Goal: Task Accomplishment & Management: Manage account settings

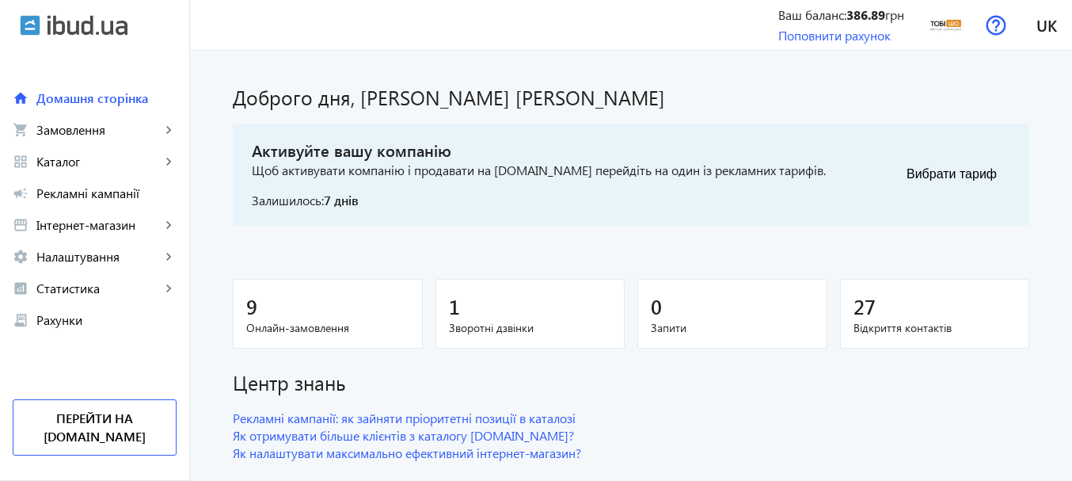
drag, startPoint x: 67, startPoint y: 135, endPoint x: 363, endPoint y: 188, distance: 301.0
click at [67, 134] on span "Замовлення" at bounding box center [98, 130] width 124 height 16
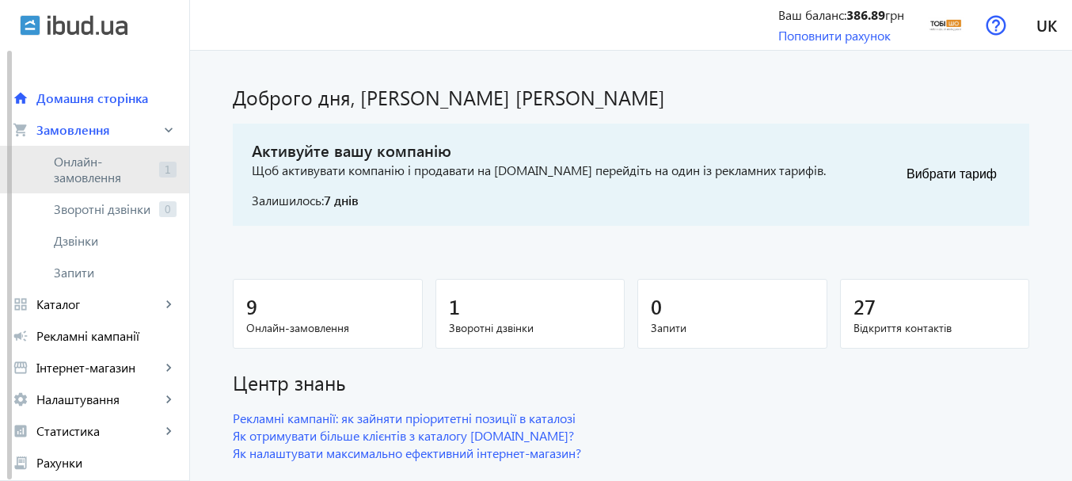
click at [55, 168] on span "Онлайн-замовлення" at bounding box center [103, 170] width 99 height 32
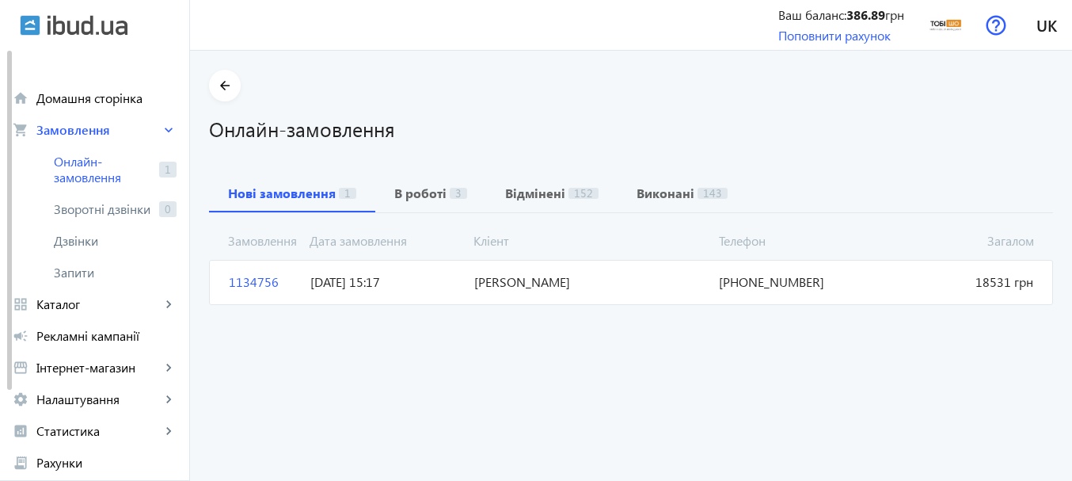
drag, startPoint x: 450, startPoint y: 276, endPoint x: 477, endPoint y: 283, distance: 27.8
click at [477, 283] on mat-card "1134756 [PERSON_NAME] 18531 грн [DATE] 15:17 [PHONE_NUMBER]" at bounding box center [631, 282] width 844 height 44
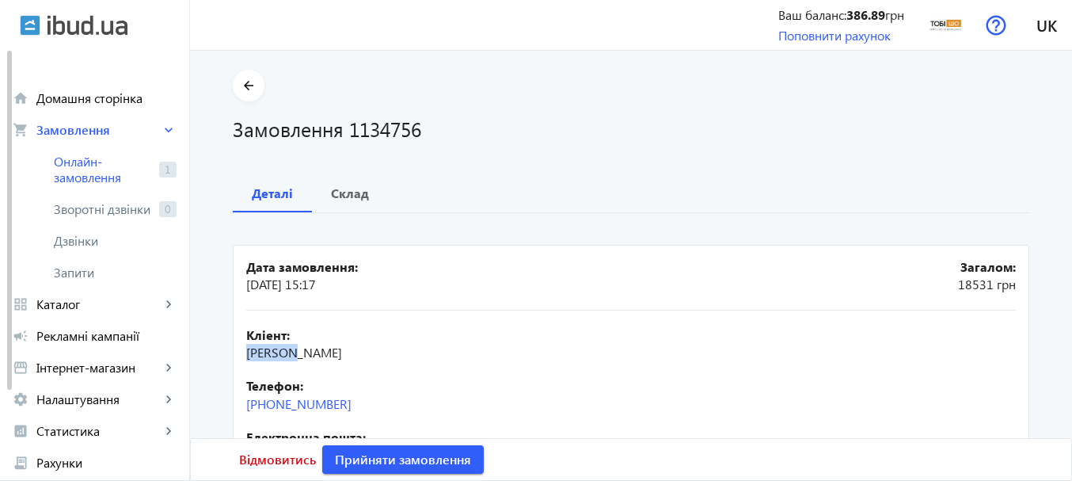
drag, startPoint x: 242, startPoint y: 352, endPoint x: 291, endPoint y: 348, distance: 48.4
click at [291, 348] on span "[PERSON_NAME]" at bounding box center [294, 352] width 96 height 17
copy span "[PERSON_NAME]"
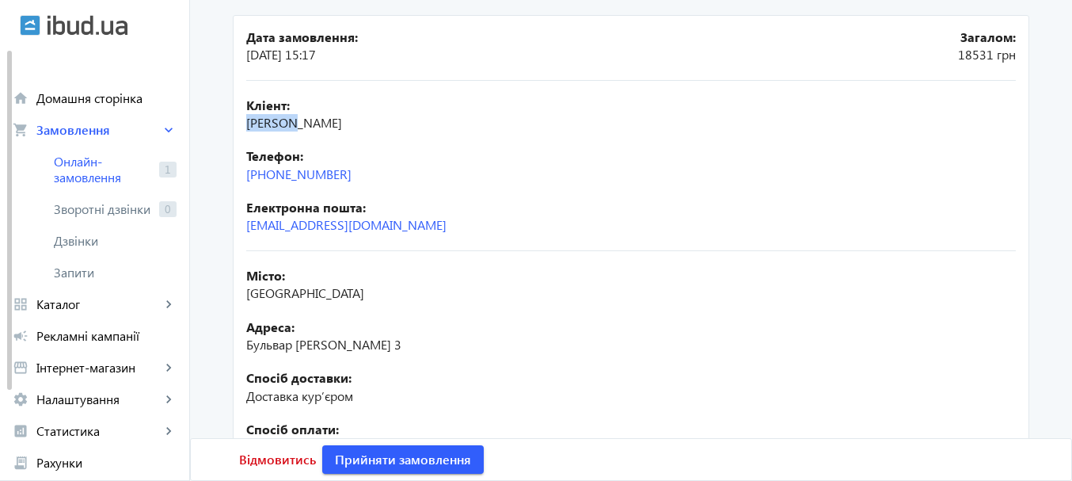
scroll to position [238, 0]
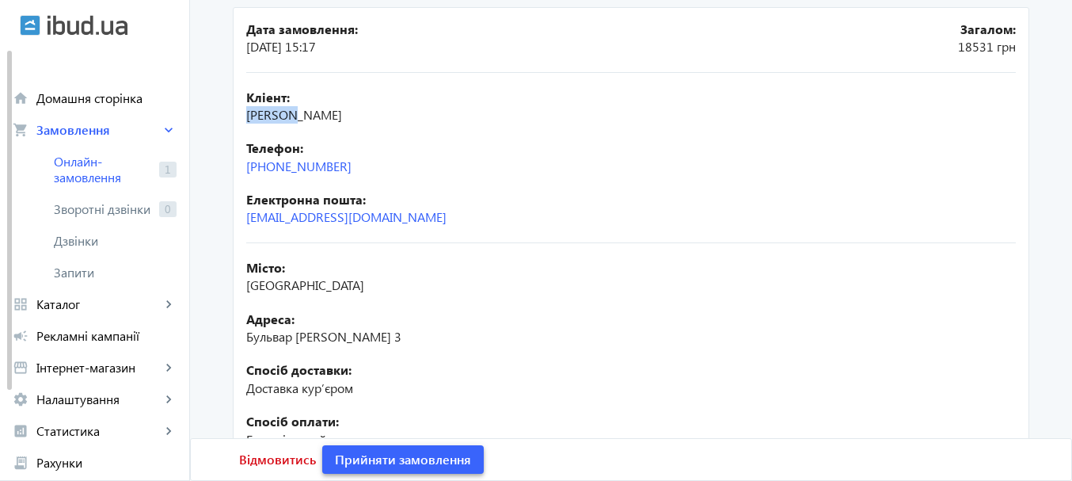
click at [446, 452] on span "Прийняти замовлення" at bounding box center [403, 459] width 136 height 17
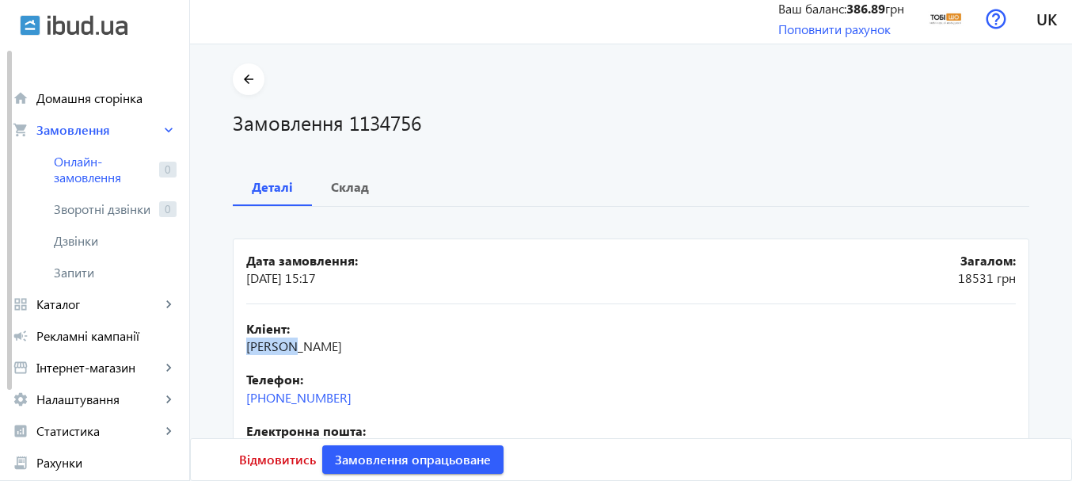
scroll to position [0, 0]
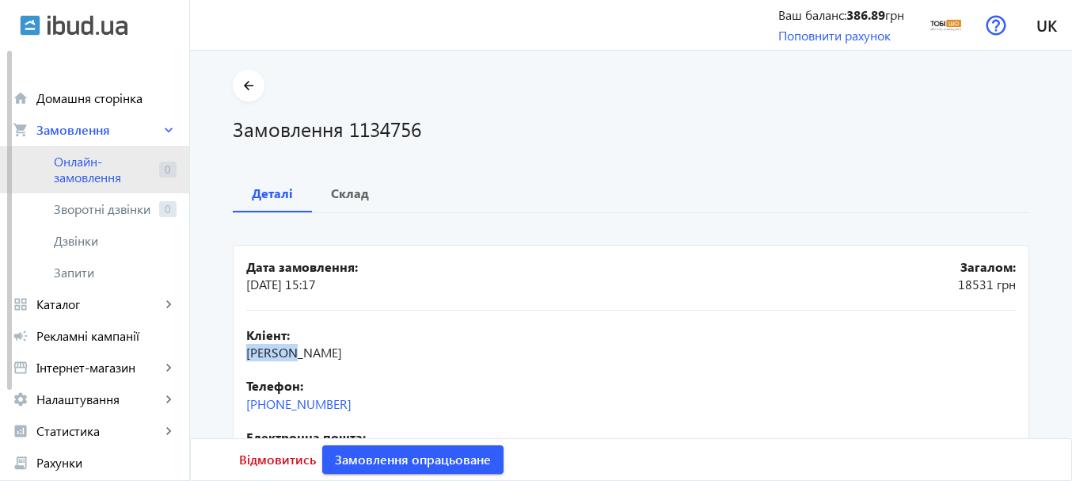
click at [78, 162] on span "Онлайн-замовлення" at bounding box center [103, 170] width 99 height 32
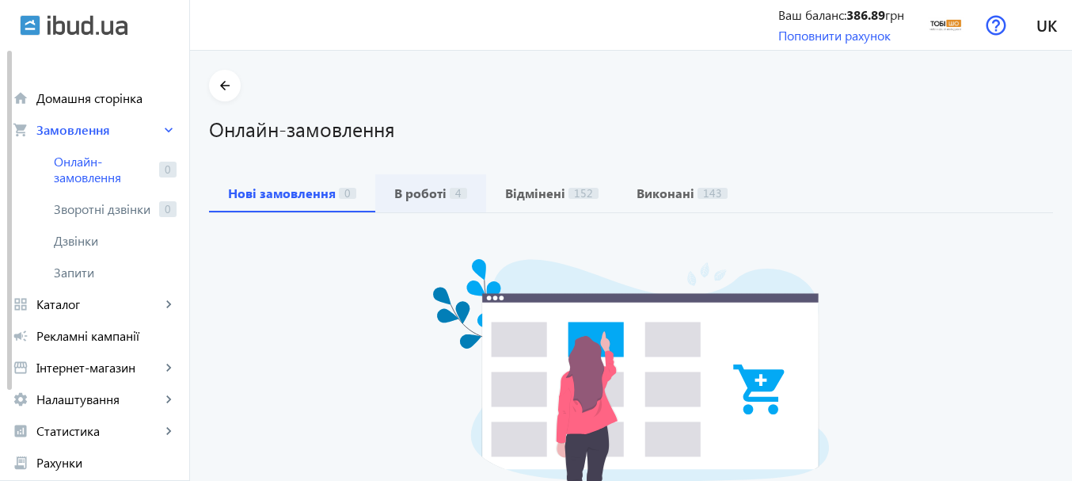
click at [450, 191] on span "4" at bounding box center [458, 193] width 17 height 11
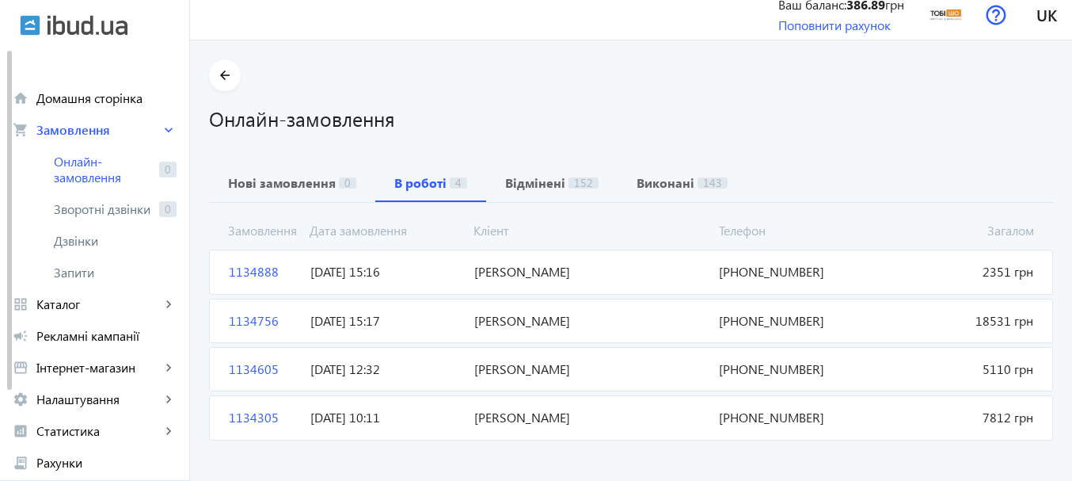
scroll to position [28, 0]
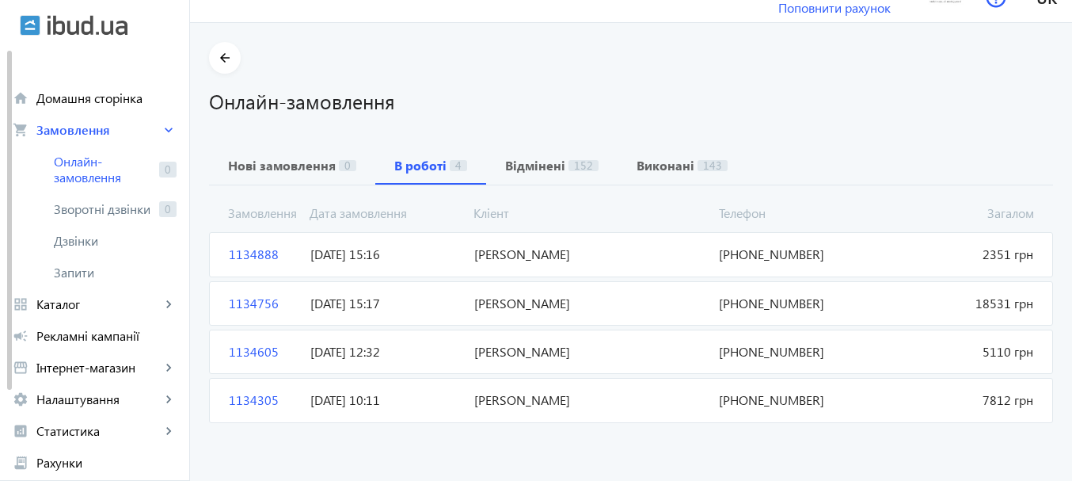
click at [241, 403] on span "1134305" at bounding box center [263, 399] width 82 height 17
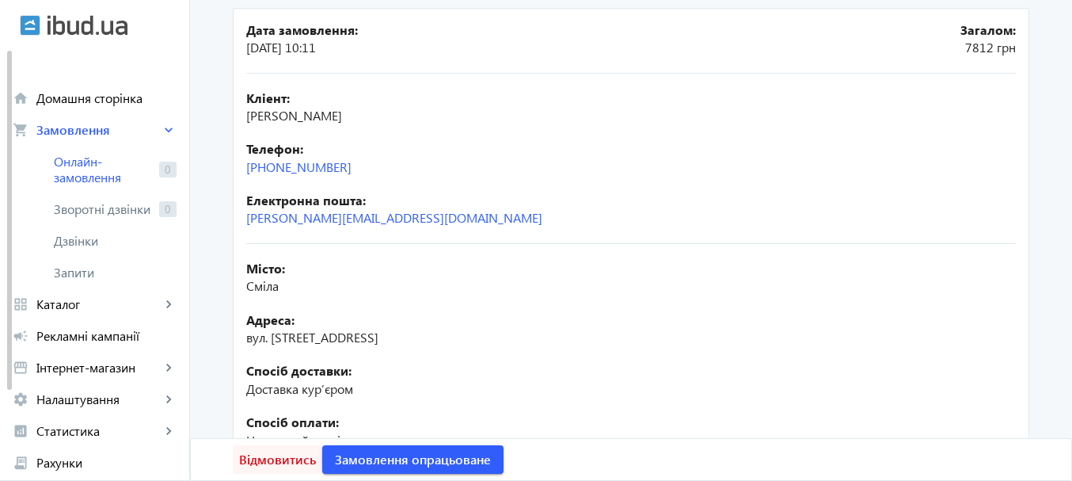
scroll to position [238, 0]
click at [260, 468] on span "Відмовитись" at bounding box center [277, 459] width 77 height 17
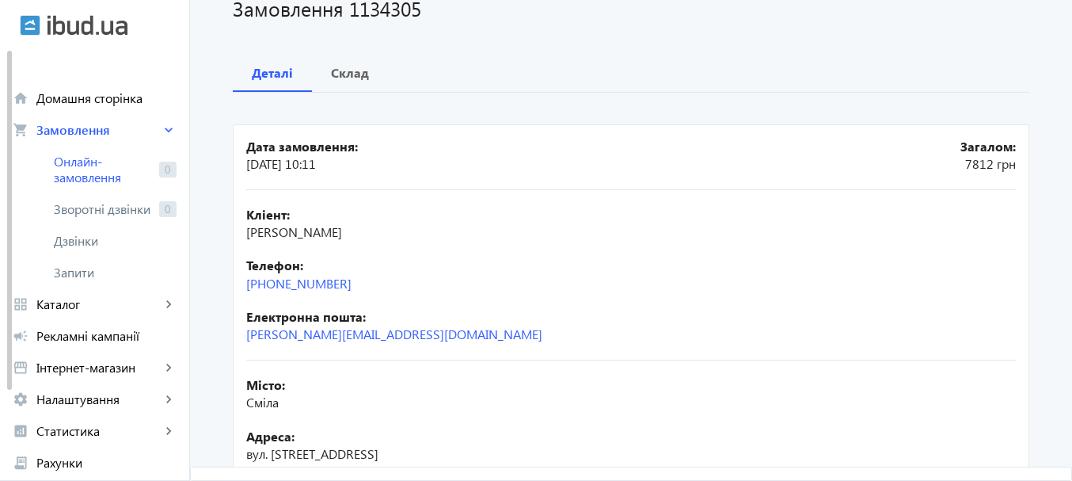
scroll to position [0, 0]
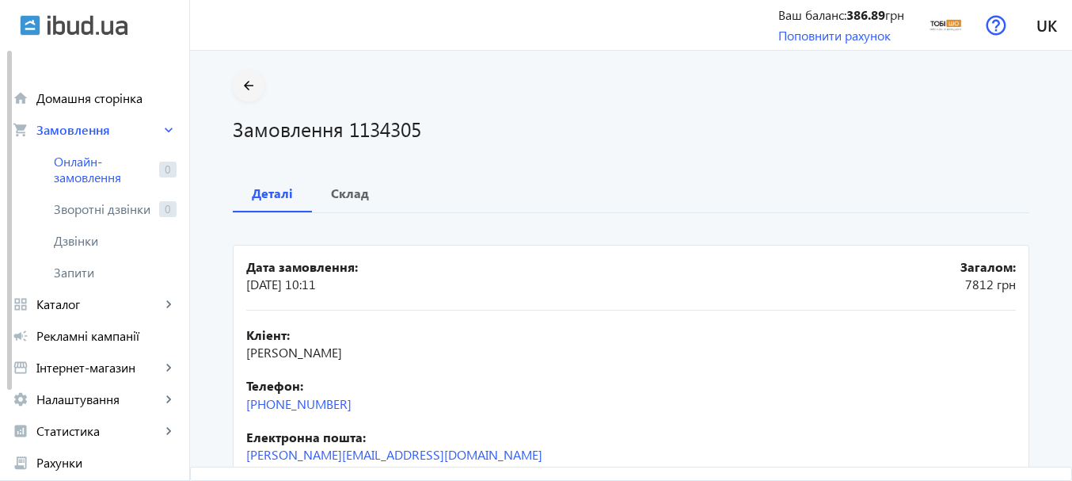
click at [239, 86] on mat-icon "arrow_back" at bounding box center [249, 86] width 20 height 20
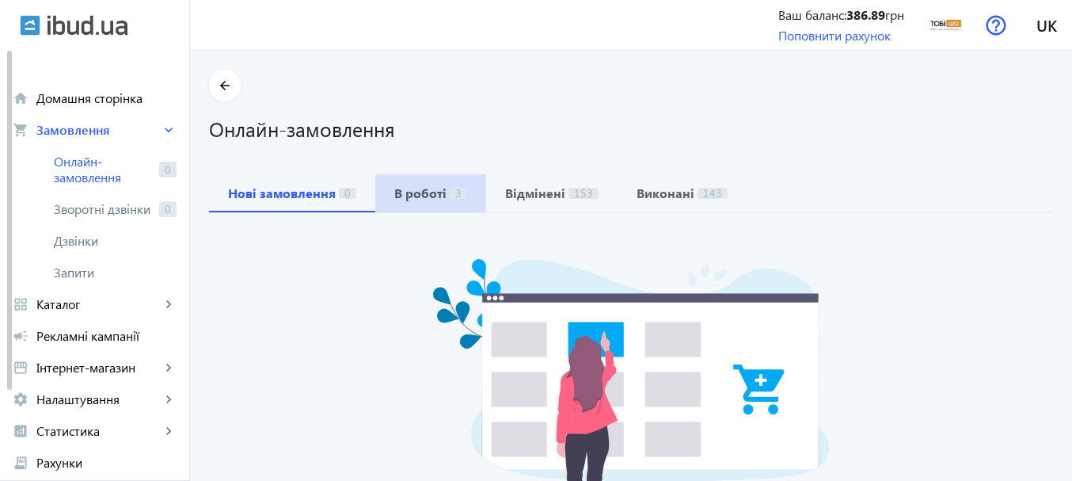
click at [402, 192] on b "В роботі" at bounding box center [420, 193] width 52 height 13
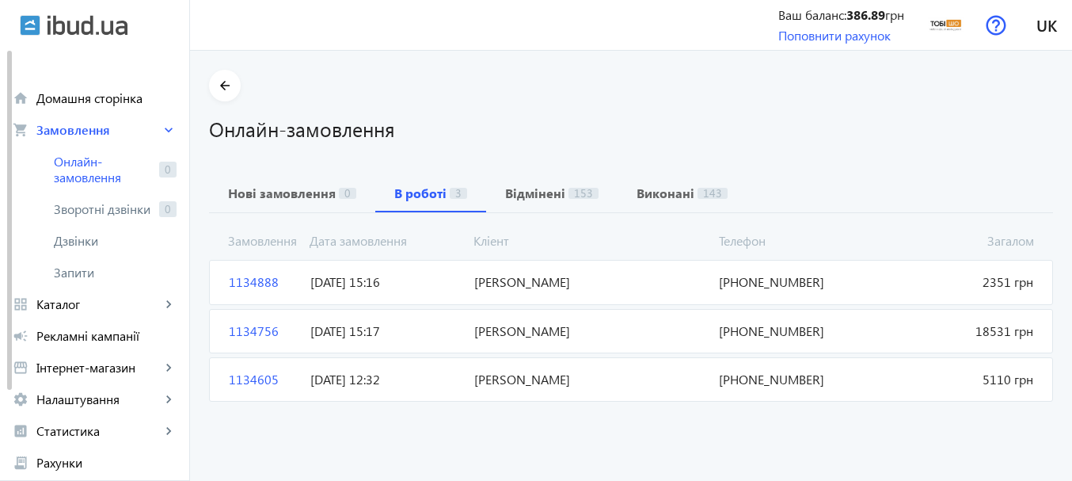
click at [256, 374] on span "1134605" at bounding box center [263, 379] width 82 height 17
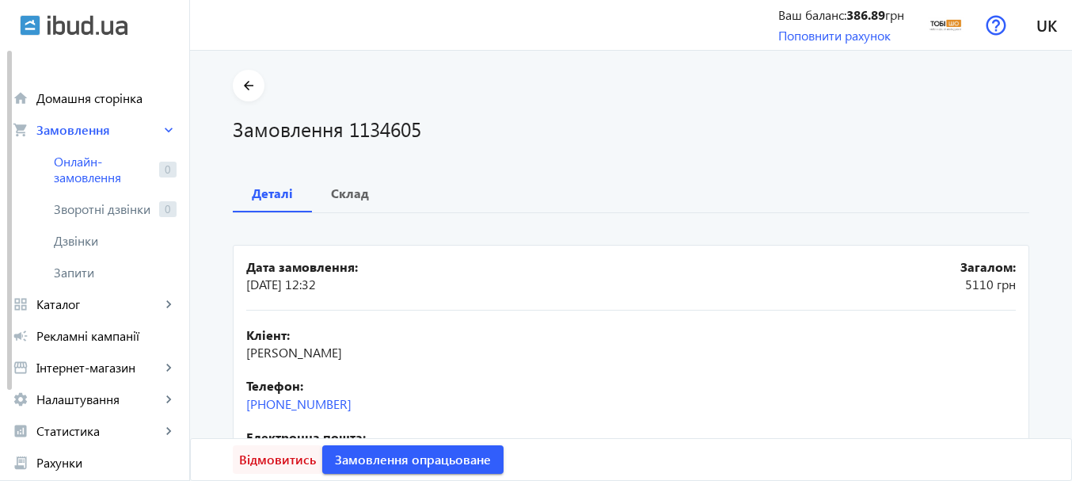
click at [285, 465] on span "Відмовитись" at bounding box center [277, 459] width 77 height 17
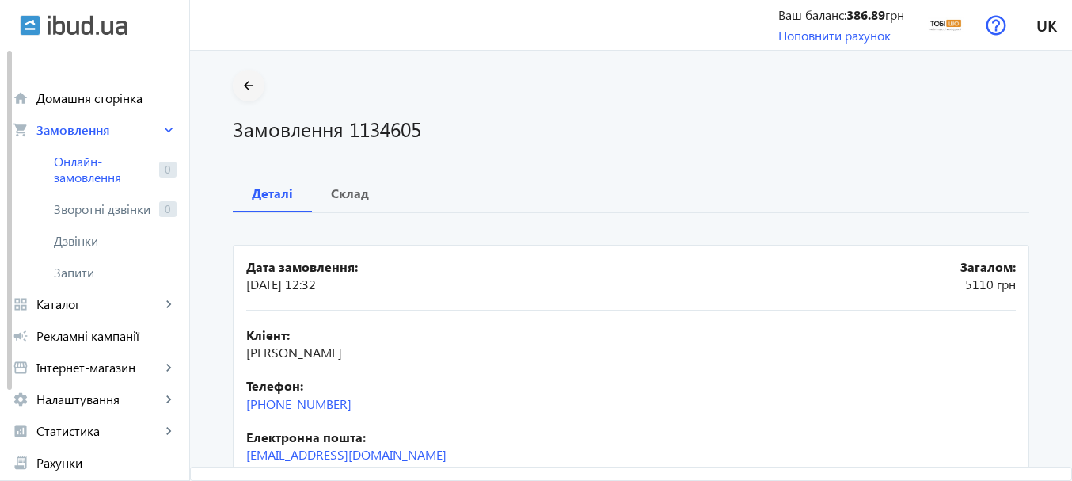
click at [241, 78] on mat-icon "arrow_back" at bounding box center [249, 86] width 20 height 20
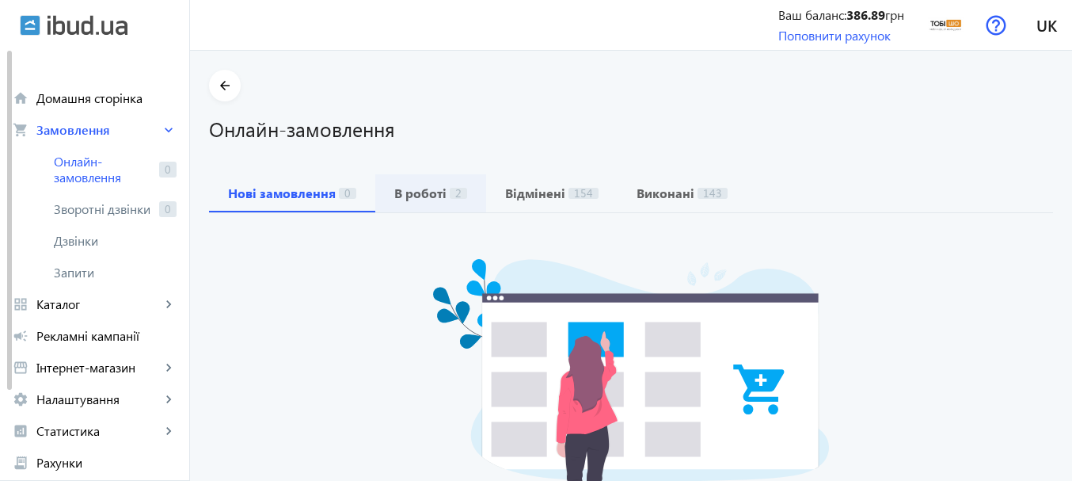
click at [424, 176] on span "В роботі 2" at bounding box center [430, 193] width 73 height 38
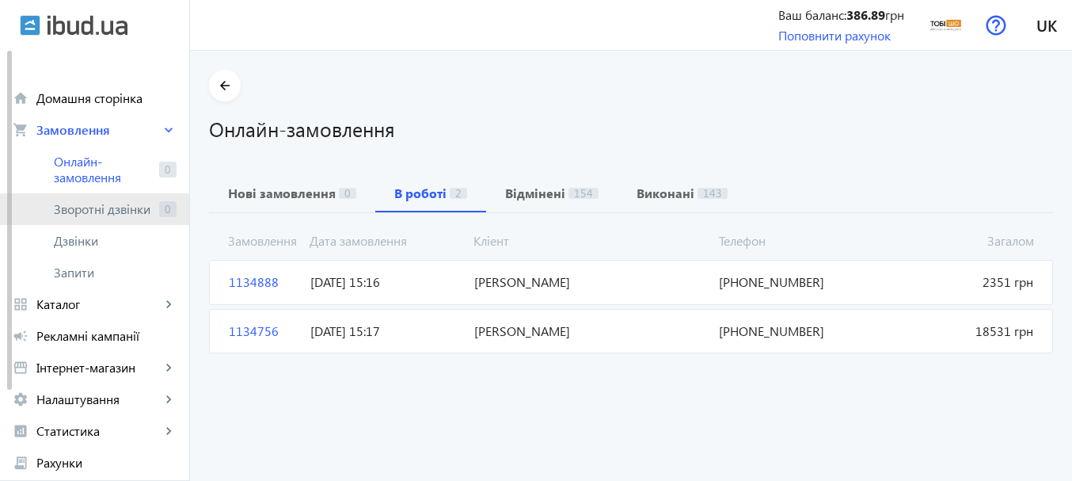
click at [120, 219] on link "Зворотні дзвінки 0" at bounding box center [94, 209] width 189 height 32
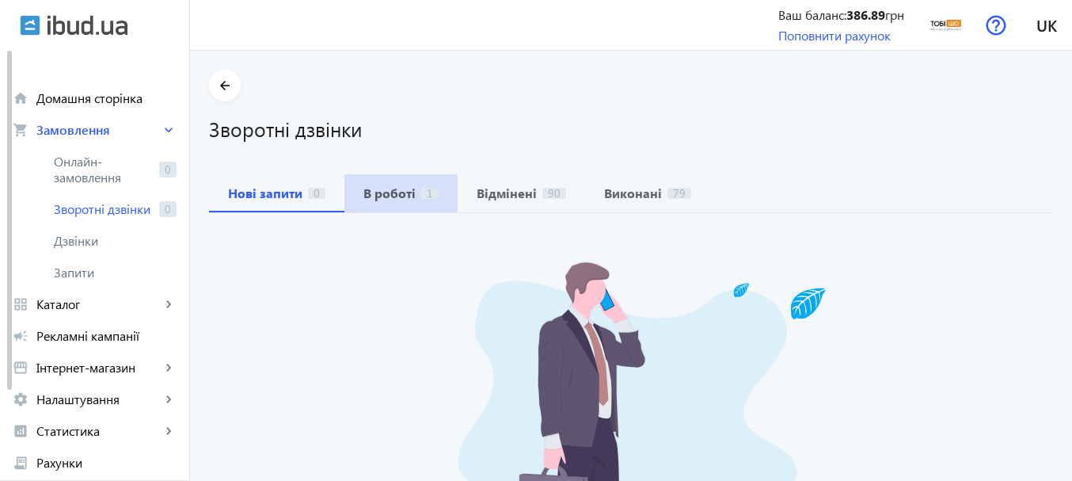
click at [378, 199] on b "В роботі" at bounding box center [389, 193] width 52 height 13
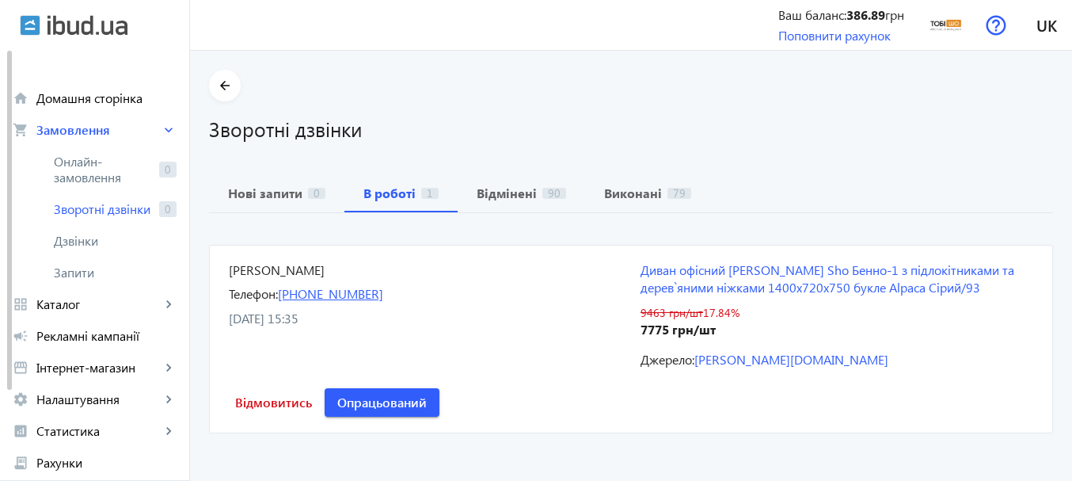
drag, startPoint x: 428, startPoint y: 291, endPoint x: 272, endPoint y: 298, distance: 155.3
click at [272, 298] on div "Телефон: [PHONE_NUMBER]" at bounding box center [425, 293] width 393 height 17
copy link "[PHONE_NUMBER]"
click at [260, 415] on span at bounding box center [273, 402] width 89 height 38
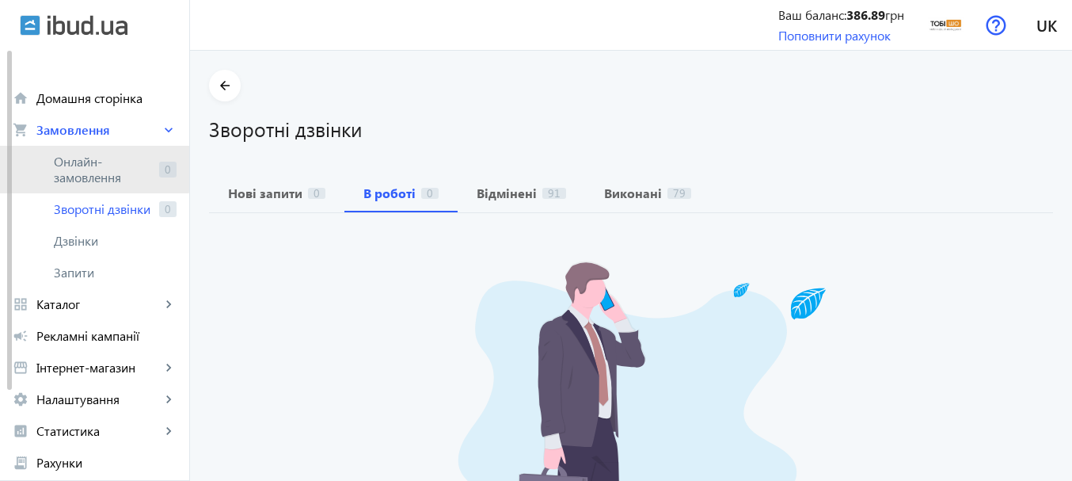
click at [75, 162] on span "Онлайн-замовлення" at bounding box center [103, 170] width 99 height 32
